Goal: Information Seeking & Learning: Check status

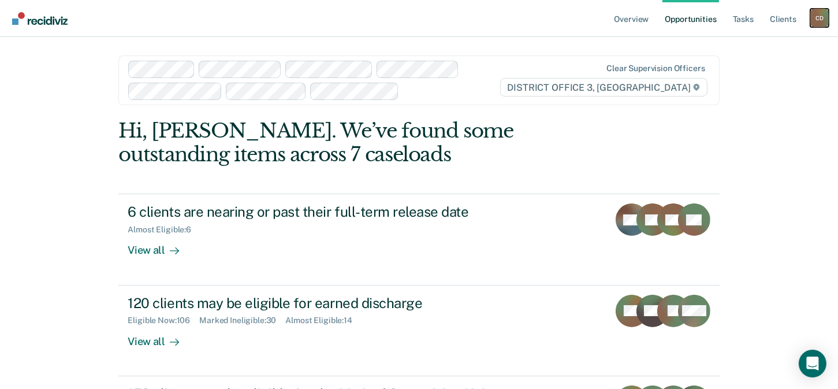
click at [819, 19] on div "C D" at bounding box center [819, 18] width 18 height 18
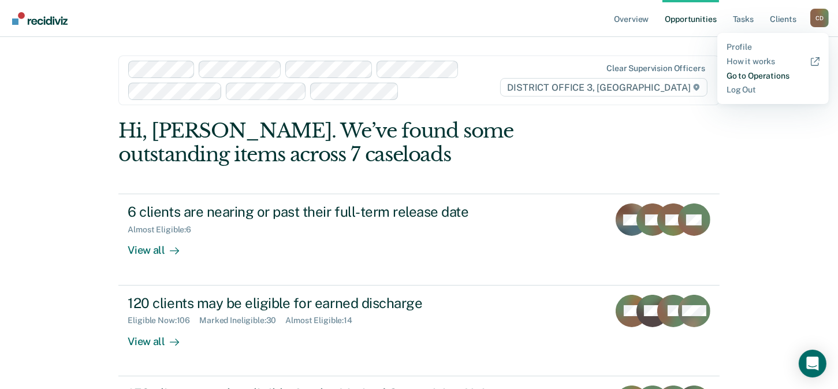
click at [767, 79] on link "Go to Operations" at bounding box center [773, 76] width 93 height 10
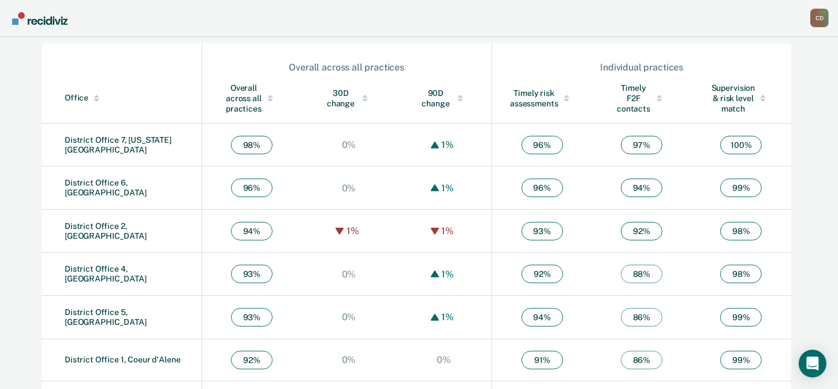
scroll to position [425, 0]
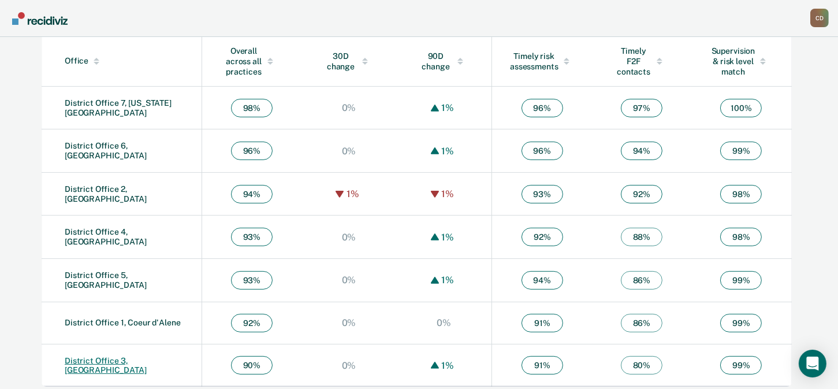
click at [147, 356] on link "District Office 3, [GEOGRAPHIC_DATA]" at bounding box center [106, 365] width 82 height 19
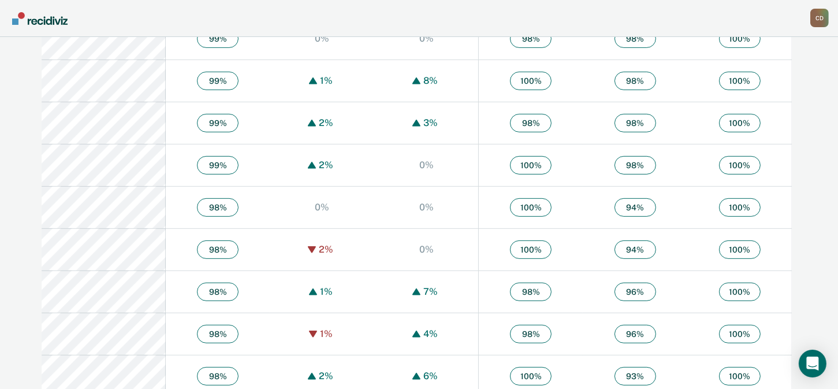
scroll to position [693, 0]
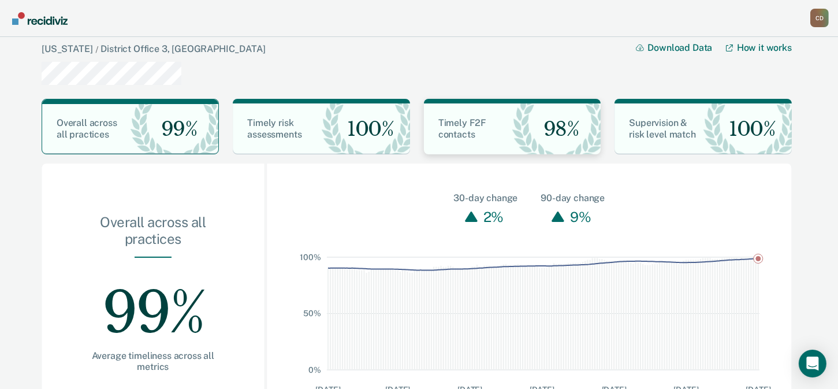
click at [454, 126] on span "Timely F2F contacts" at bounding box center [462, 128] width 48 height 23
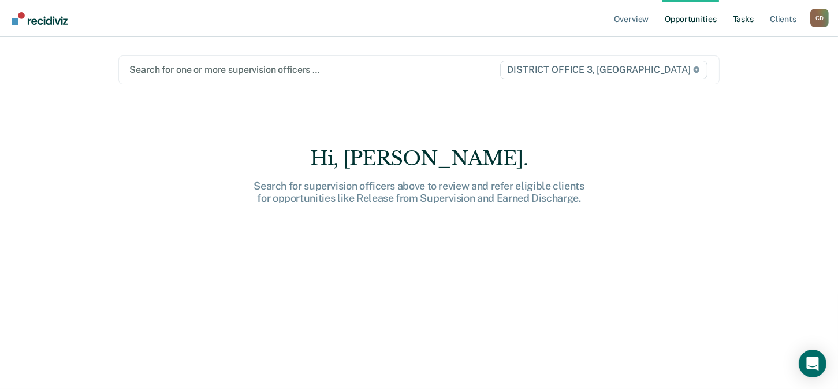
click at [747, 21] on link "Tasks" at bounding box center [743, 18] width 25 height 37
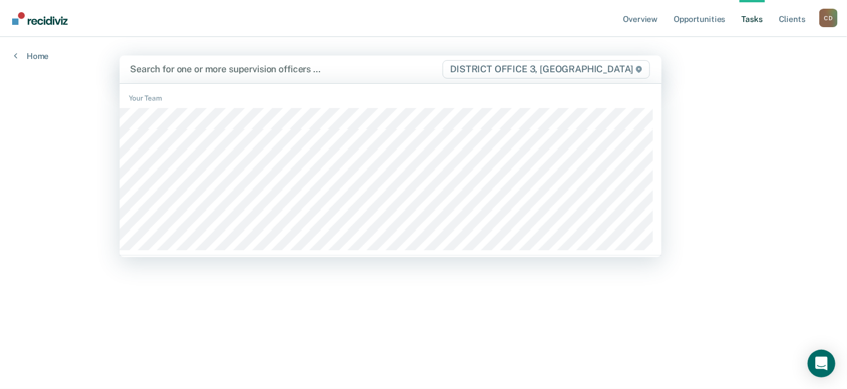
click at [630, 73] on span "DISTRICT OFFICE 3, [GEOGRAPHIC_DATA]" at bounding box center [545, 69] width 207 height 18
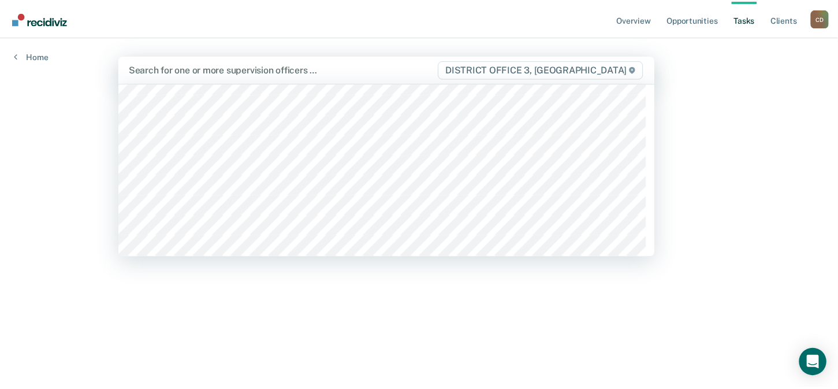
scroll to position [693, 0]
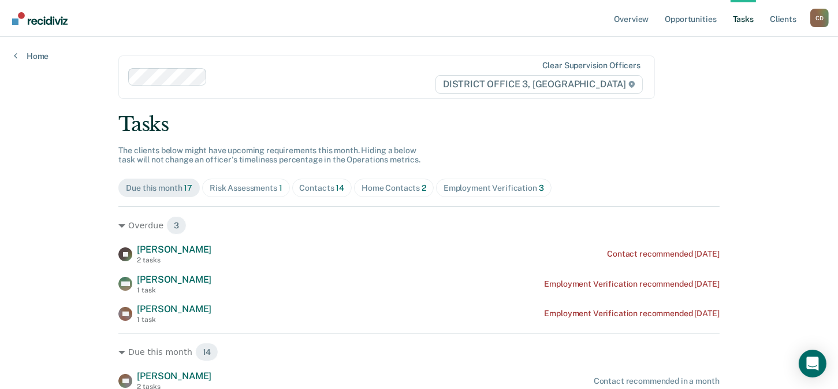
click at [384, 189] on div "Home Contacts 2" at bounding box center [394, 188] width 65 height 10
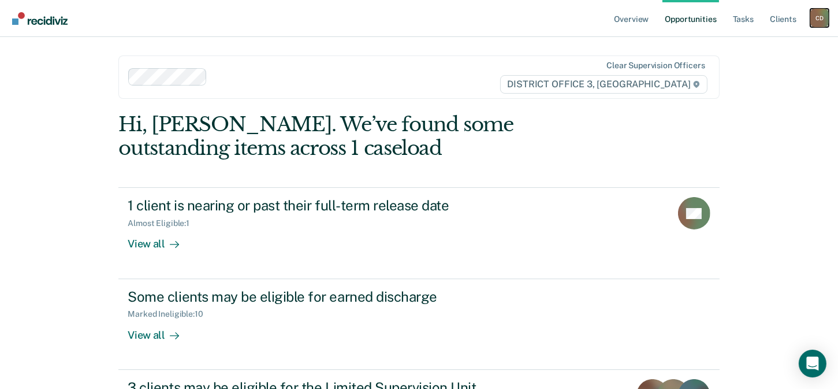
click at [816, 16] on div "C D" at bounding box center [819, 18] width 18 height 18
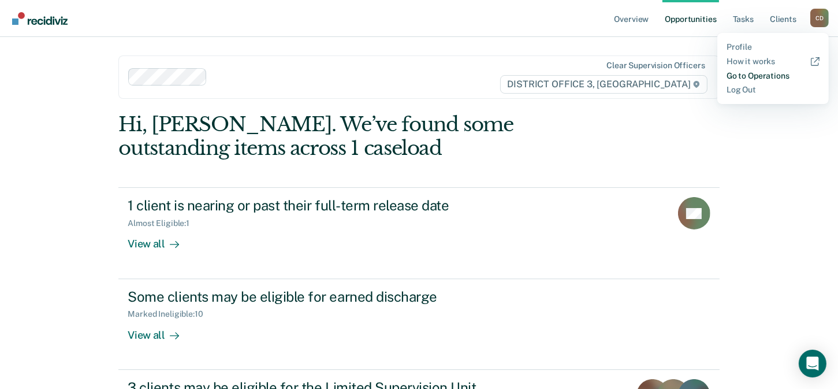
click at [762, 76] on link "Go to Operations" at bounding box center [773, 76] width 93 height 10
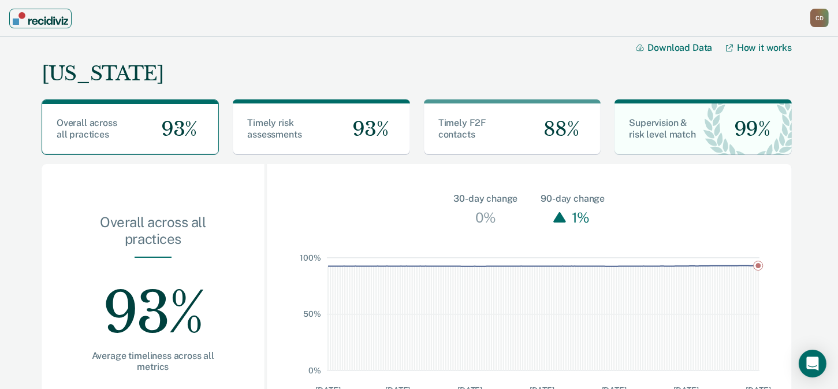
click at [52, 22] on img "Main navigation" at bounding box center [40, 18] width 55 height 13
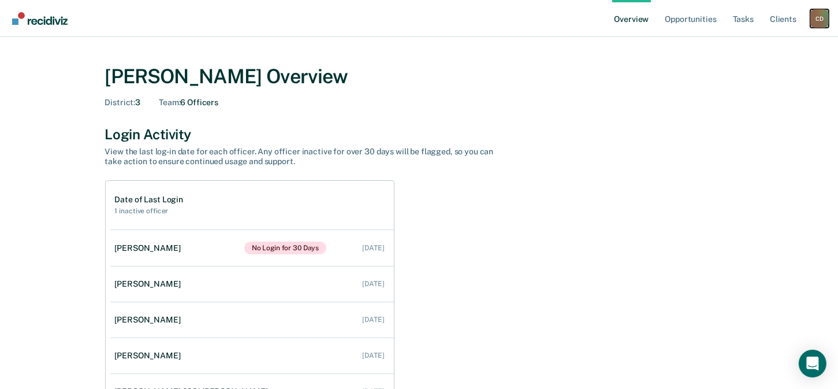
click at [810, 18] on div "C D" at bounding box center [819, 18] width 18 height 18
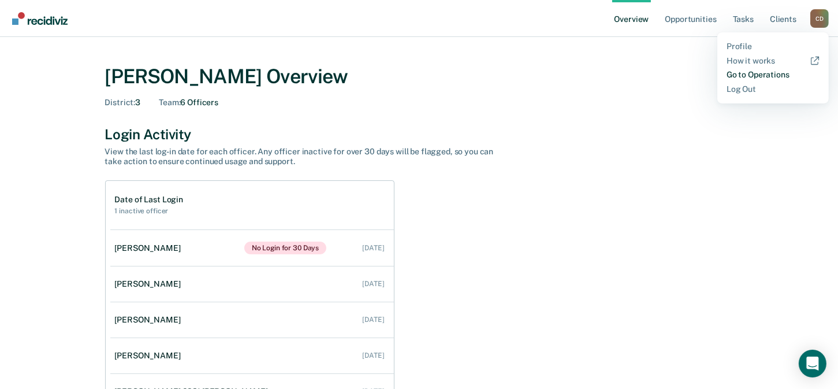
click at [775, 70] on link "Go to Operations" at bounding box center [773, 75] width 93 height 10
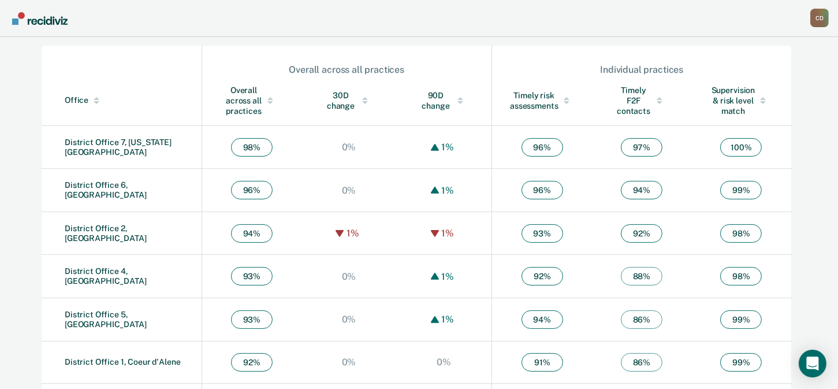
scroll to position [425, 0]
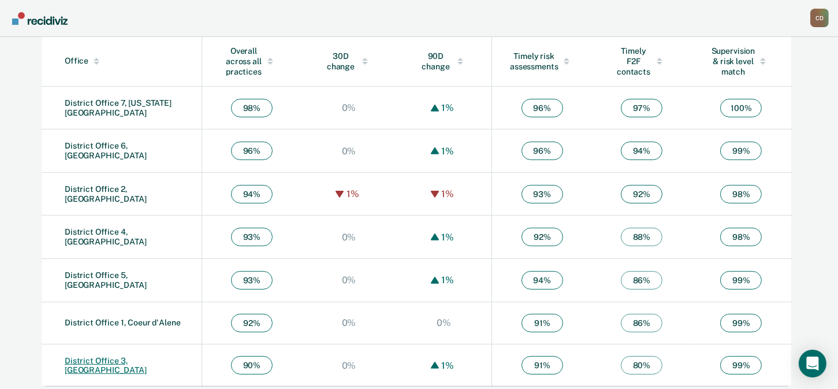
click at [103, 359] on link "District Office 3, [GEOGRAPHIC_DATA]" at bounding box center [106, 365] width 82 height 19
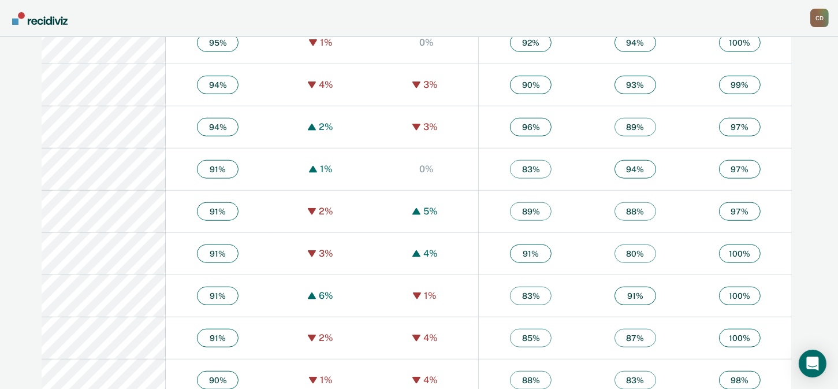
scroll to position [1617, 0]
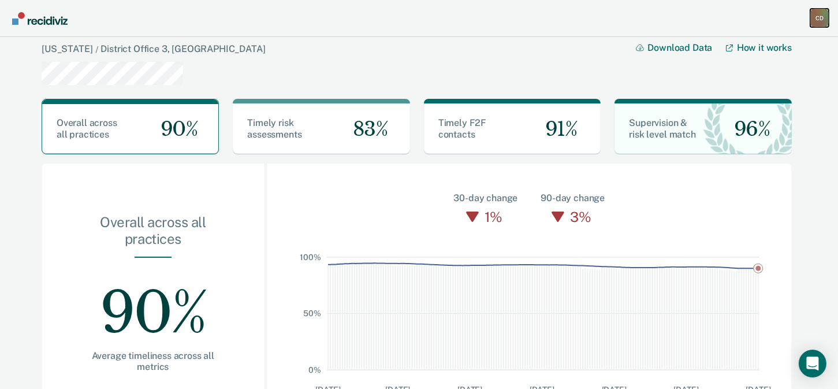
click at [820, 16] on div "C D" at bounding box center [819, 18] width 18 height 18
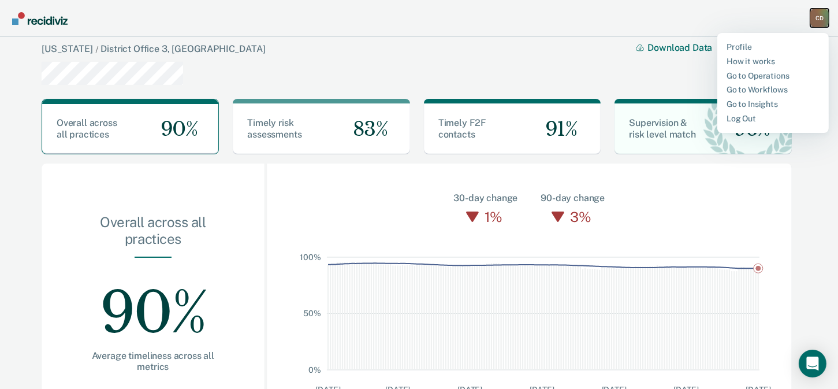
scroll to position [51, 0]
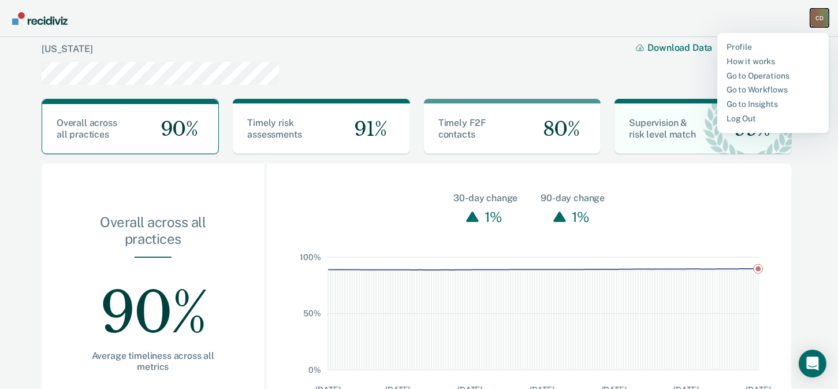
scroll to position [425, 0]
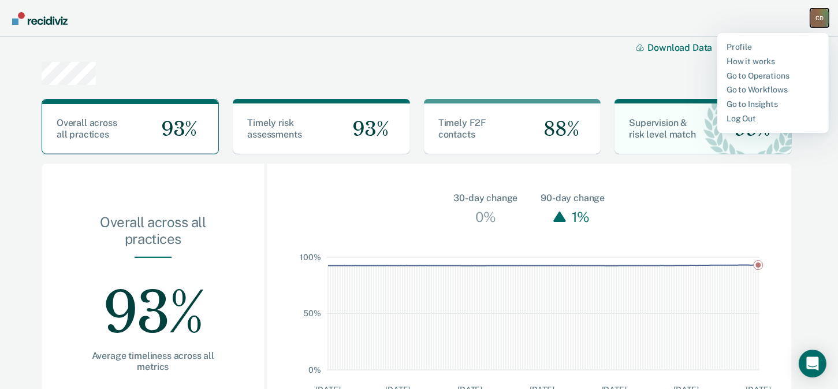
click at [825, 12] on div "C D" at bounding box center [819, 18] width 18 height 18
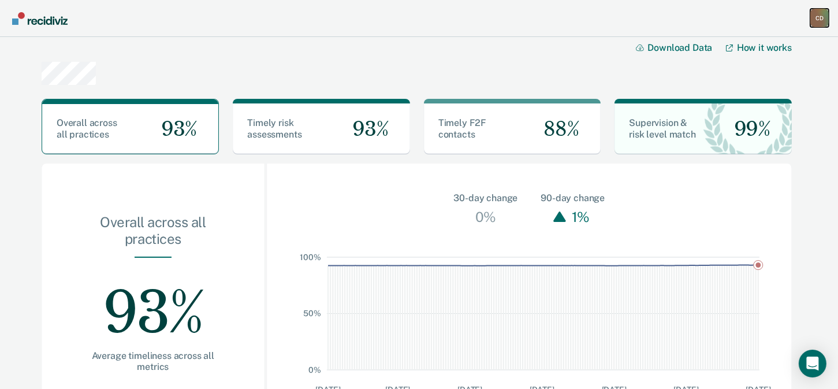
click at [825, 25] on div "C D" at bounding box center [819, 18] width 18 height 18
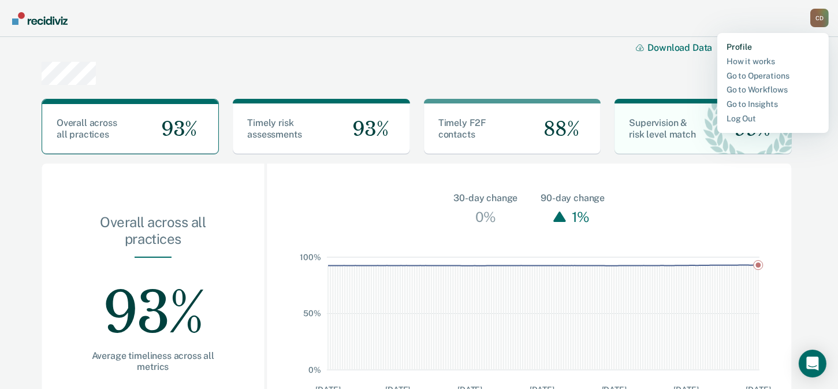
click at [746, 47] on link "Profile" at bounding box center [773, 47] width 93 height 10
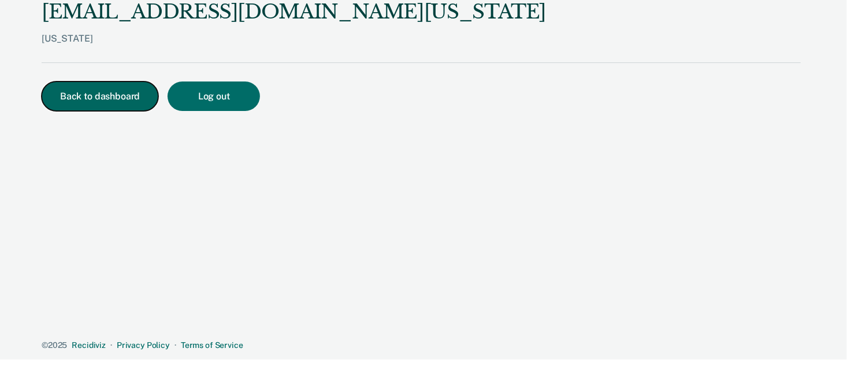
click at [88, 96] on button "Back to dashboard" at bounding box center [100, 95] width 117 height 29
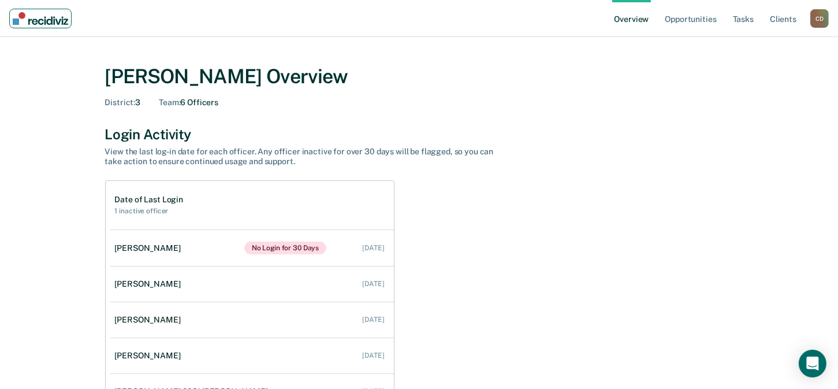
click at [28, 15] on img "Main navigation" at bounding box center [40, 18] width 55 height 13
click at [639, 21] on link "Overview" at bounding box center [631, 18] width 39 height 37
click at [693, 24] on link "Opportunities" at bounding box center [691, 18] width 56 height 37
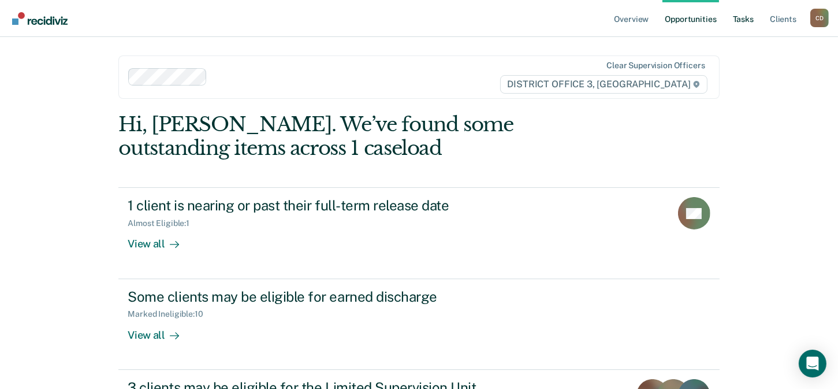
click at [746, 19] on link "Tasks" at bounding box center [743, 18] width 25 height 37
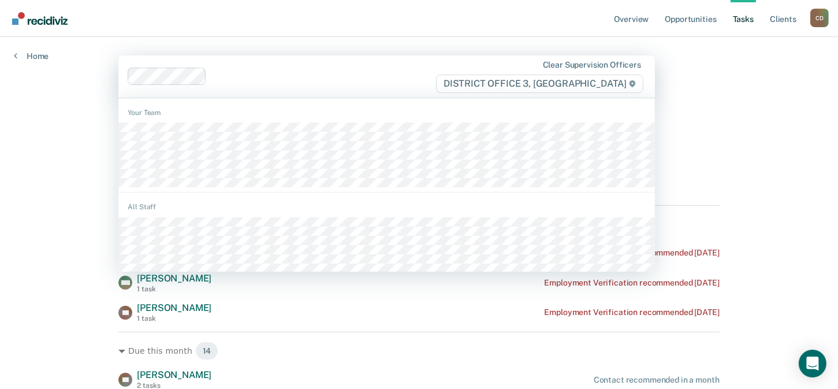
click at [632, 82] on icon at bounding box center [633, 83] width 6 height 7
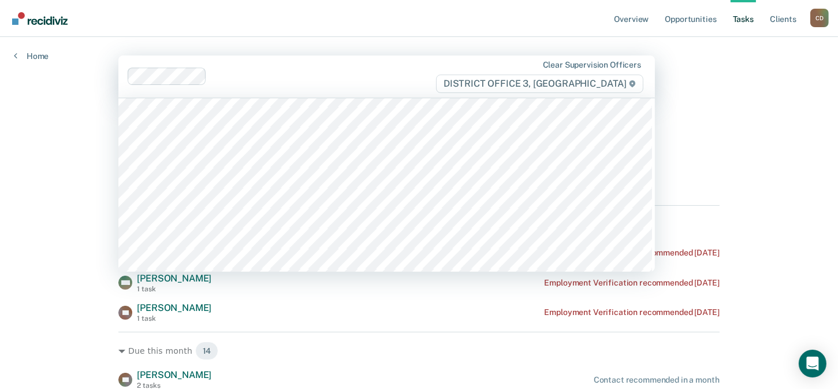
scroll to position [635, 0]
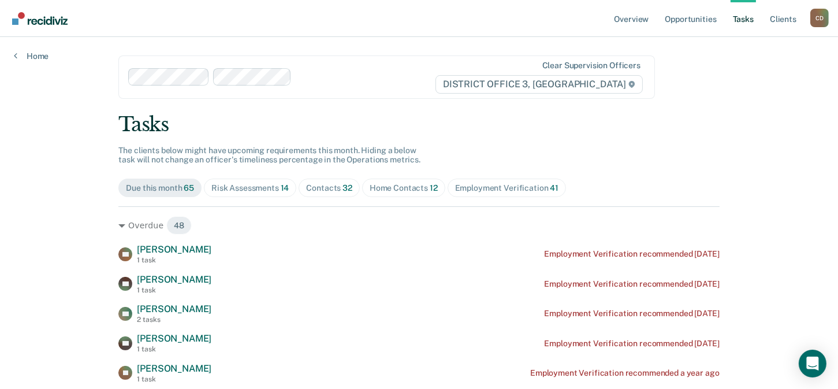
click at [224, 185] on div "Risk Assessments 14" at bounding box center [249, 188] width 77 height 10
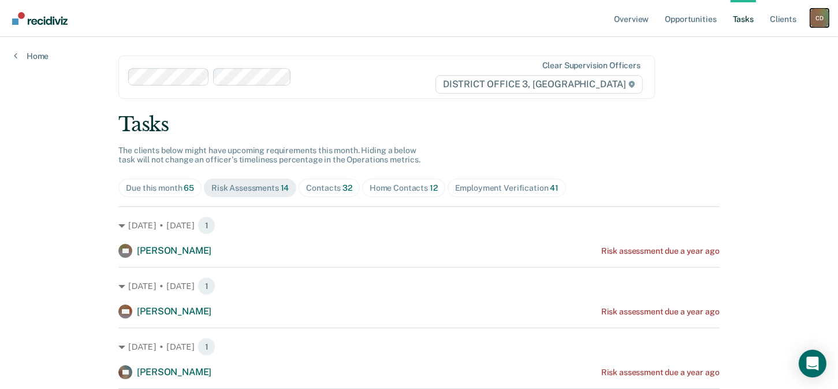
click at [813, 17] on div "C D" at bounding box center [819, 18] width 18 height 18
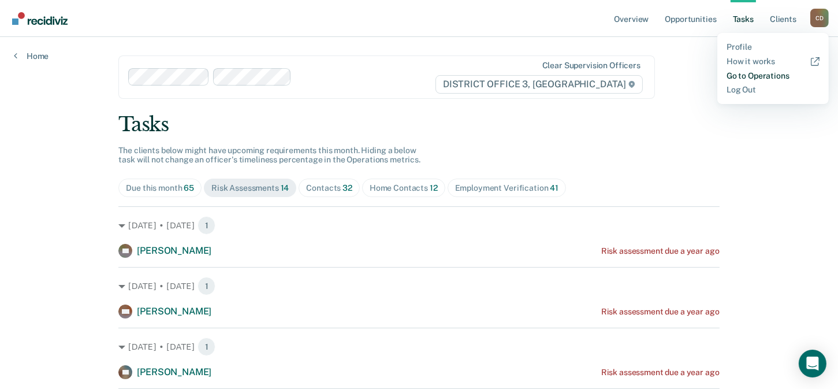
click at [764, 77] on link "Go to Operations" at bounding box center [773, 76] width 93 height 10
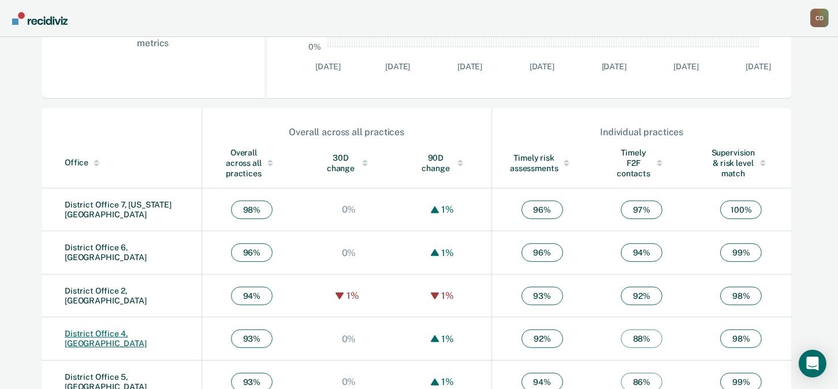
scroll to position [425, 0]
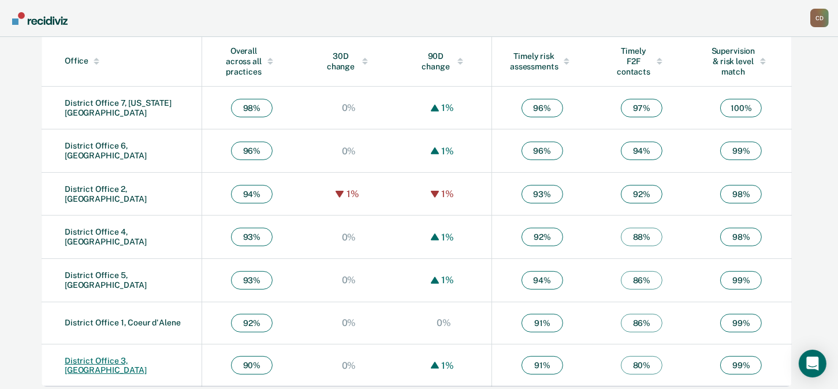
click at [124, 358] on link "District Office 3, [GEOGRAPHIC_DATA]" at bounding box center [106, 365] width 82 height 19
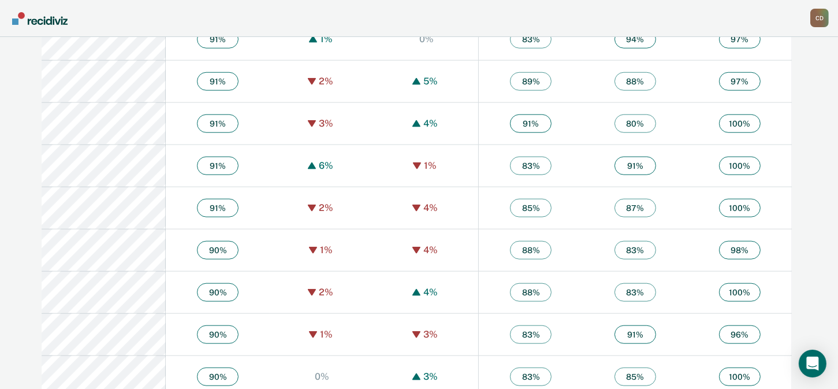
scroll to position [1633, 0]
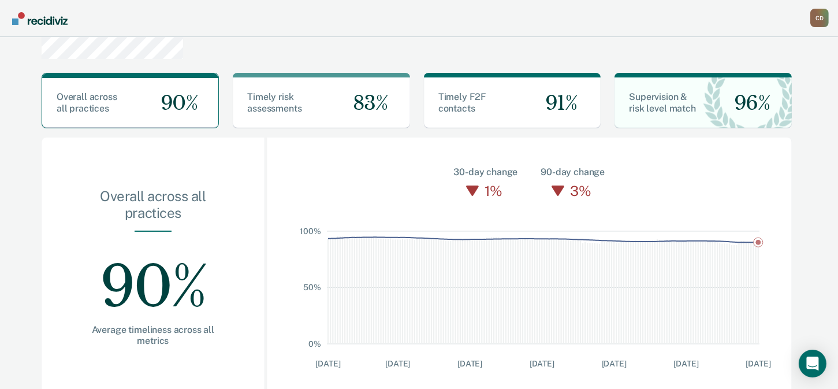
scroll to position [23, 0]
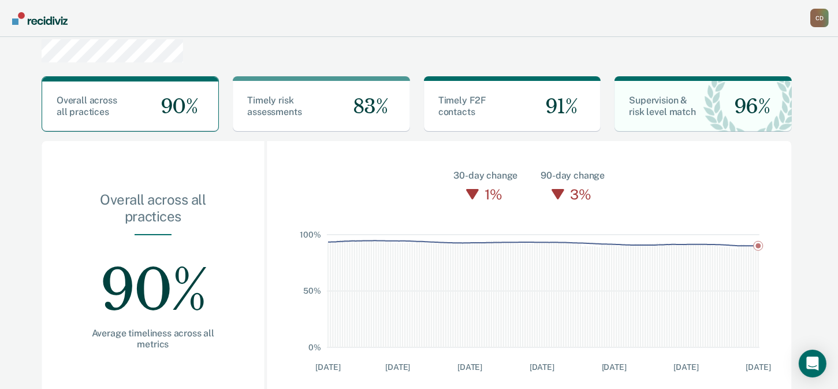
click at [87, 328] on div "Average timeliness across all metrics" at bounding box center [153, 339] width 149 height 22
drag, startPoint x: 31, startPoint y: 311, endPoint x: 87, endPoint y: 326, distance: 58.0
click at [818, 14] on div "C D" at bounding box center [819, 18] width 18 height 18
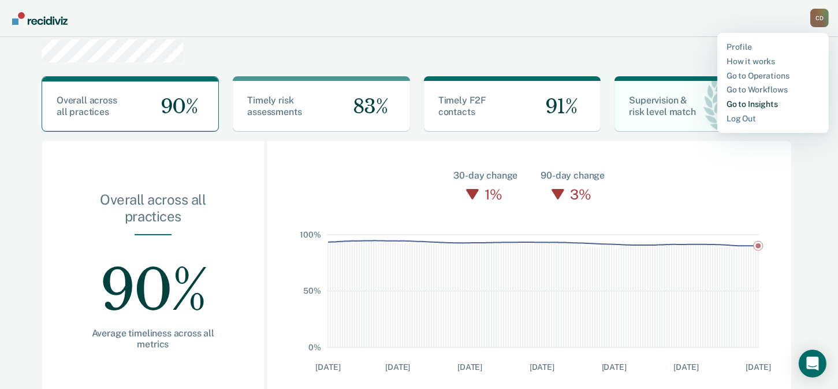
click at [730, 107] on link "Go to Insights" at bounding box center [773, 104] width 93 height 10
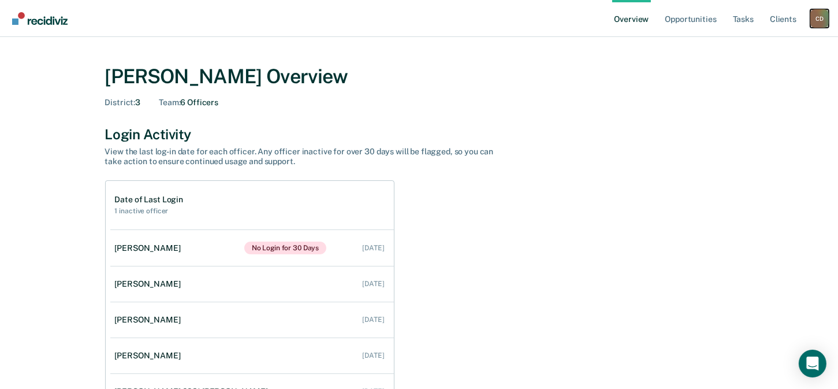
click at [817, 16] on div "C D" at bounding box center [819, 18] width 18 height 18
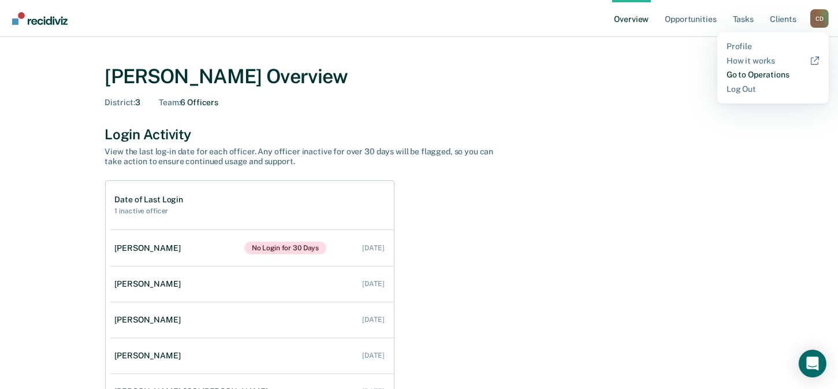
click at [732, 78] on link "Go to Operations" at bounding box center [773, 75] width 93 height 10
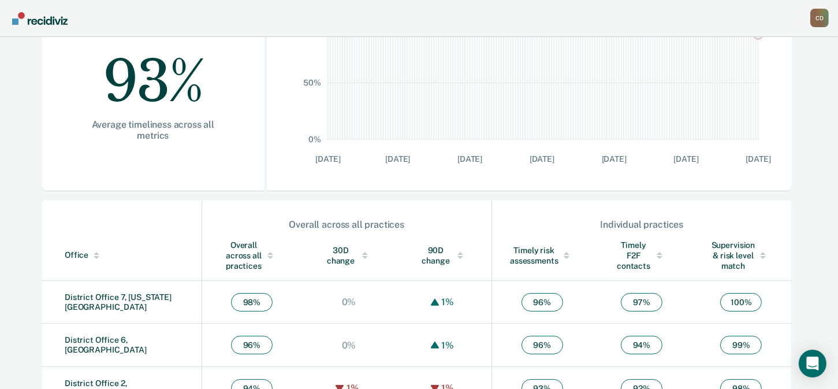
scroll to position [425, 0]
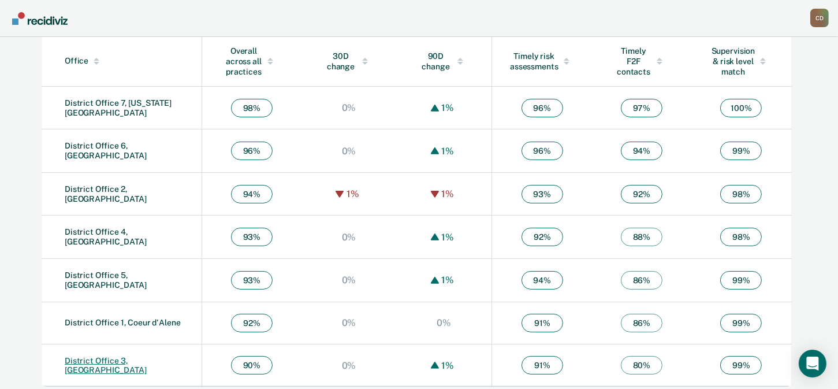
click at [127, 360] on link "District Office 3, [GEOGRAPHIC_DATA]" at bounding box center [106, 365] width 82 height 19
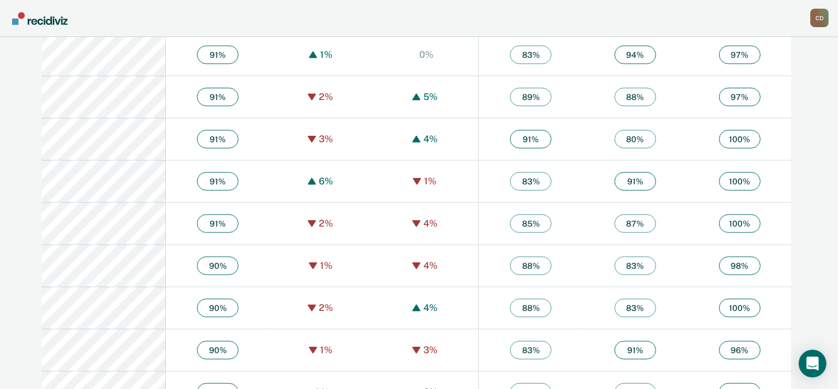
scroll to position [1617, 0]
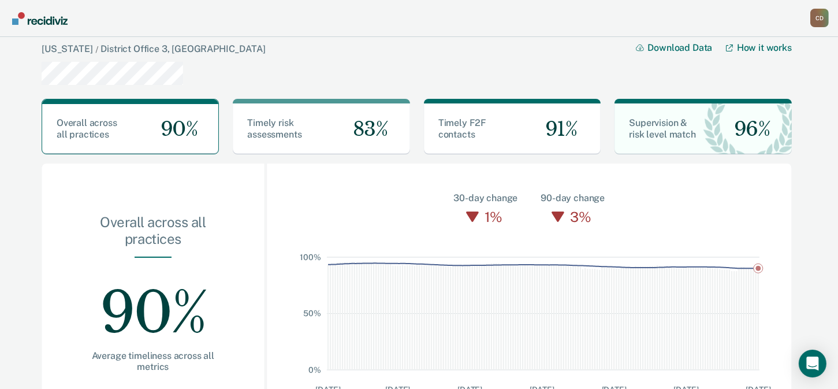
scroll to position [51, 0]
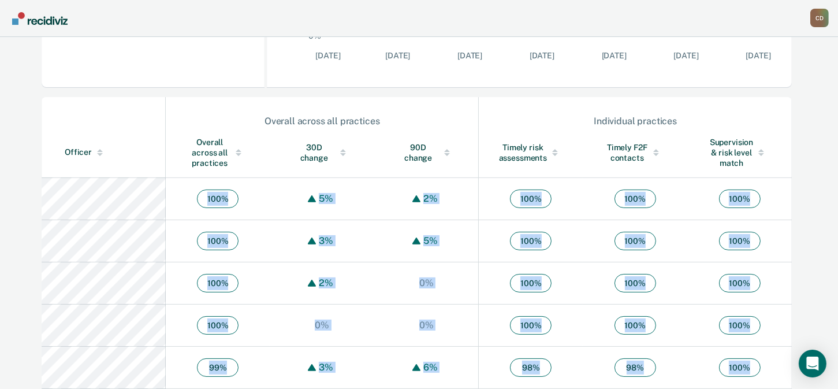
scroll to position [268, 0]
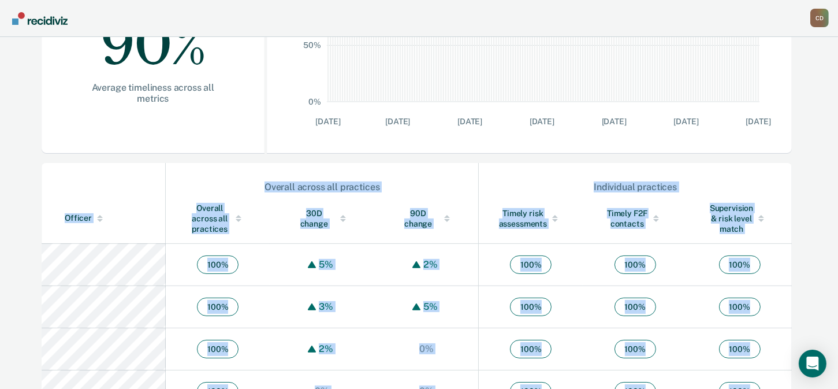
drag, startPoint x: 780, startPoint y: 358, endPoint x: 161, endPoint y: 329, distance: 619.9
copy table "Overall across all practices Individual practices Officer Overall across all pr…"
click at [626, 268] on span "100 %" at bounding box center [636, 264] width 42 height 18
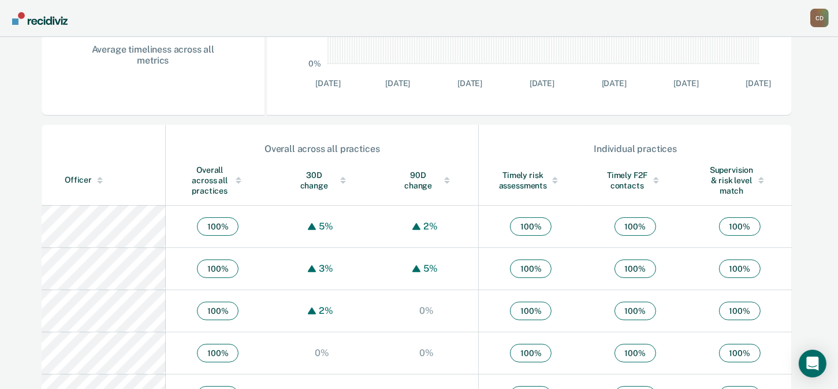
scroll to position [326, 0]
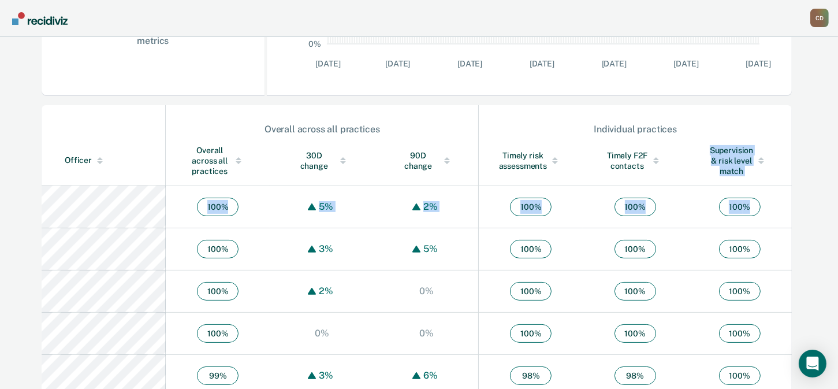
drag, startPoint x: 705, startPoint y: 140, endPoint x: 764, endPoint y: 193, distance: 79.4
click at [761, 180] on th "Supervision & risk level match" at bounding box center [739, 161] width 105 height 50
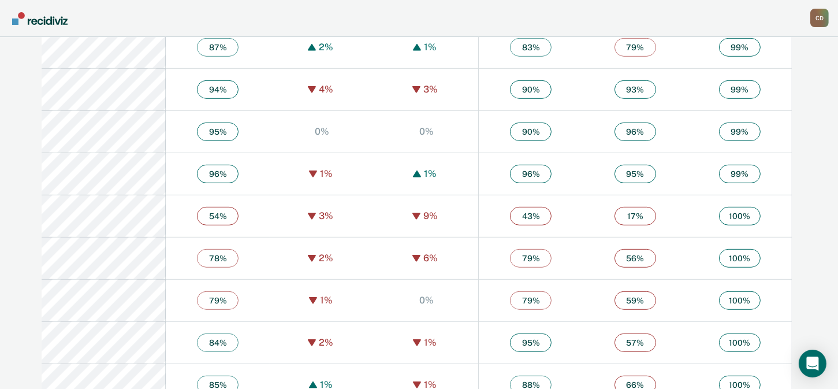
scroll to position [940, 0]
